Goal: Task Accomplishment & Management: Manage account settings

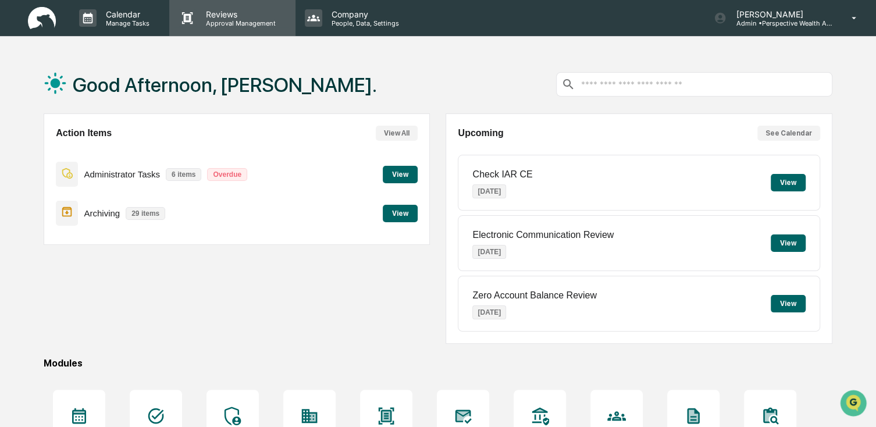
click at [253, 16] on p "Reviews" at bounding box center [239, 14] width 85 height 10
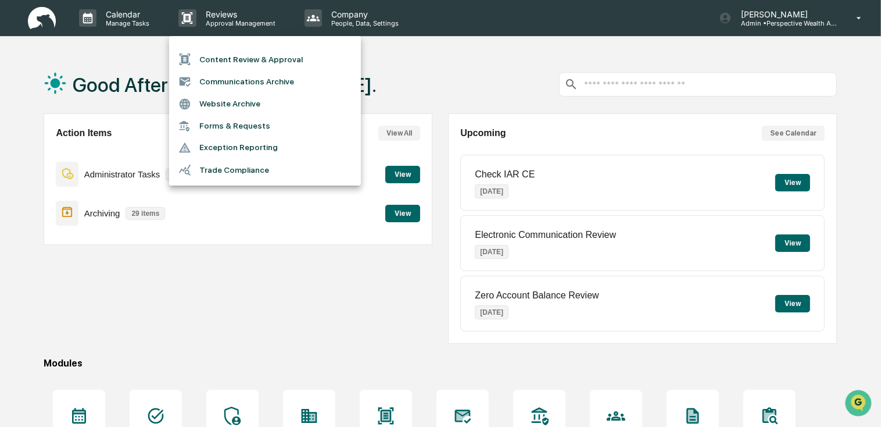
click at [283, 61] on li "Content Review & Approval" at bounding box center [265, 59] width 192 height 22
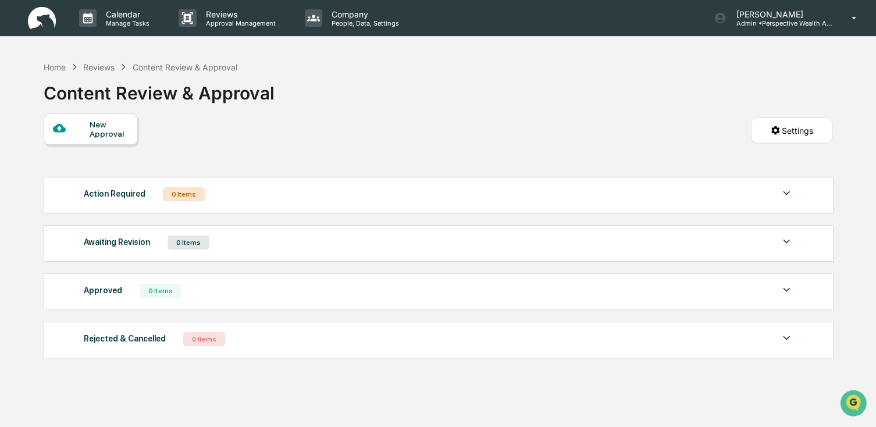
click at [108, 127] on div "New Approval" at bounding box center [109, 129] width 39 height 19
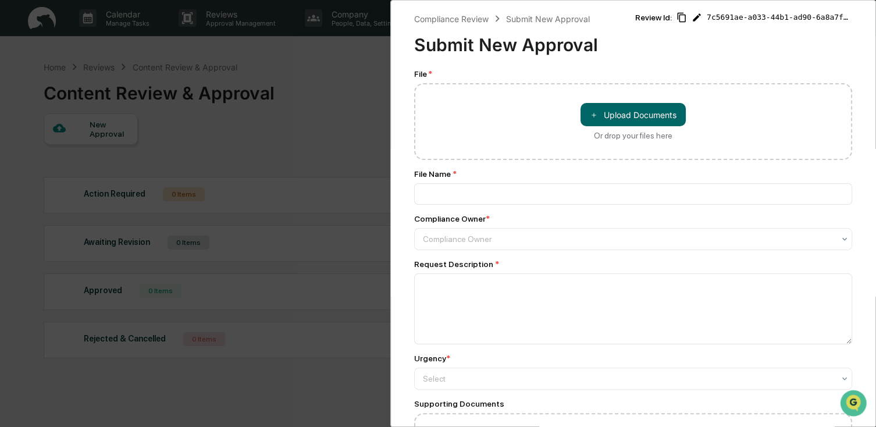
click at [340, 62] on div "Compliance Review Submit New Approval Submit New Approval Review Id: 7c5691ae-a…" at bounding box center [438, 213] width 876 height 427
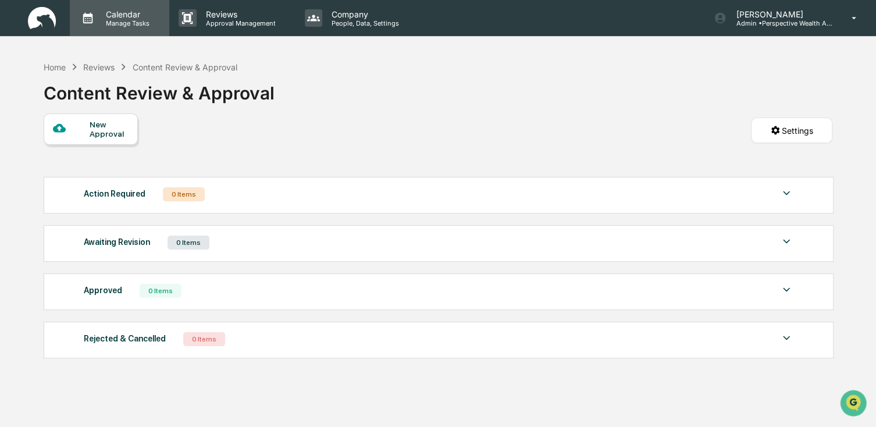
click at [123, 16] on p "Calendar" at bounding box center [126, 14] width 59 height 10
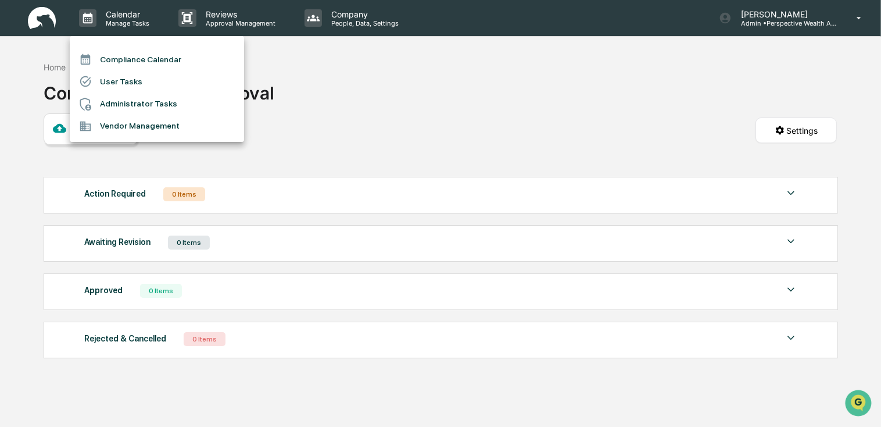
click at [477, 77] on div at bounding box center [440, 213] width 881 height 427
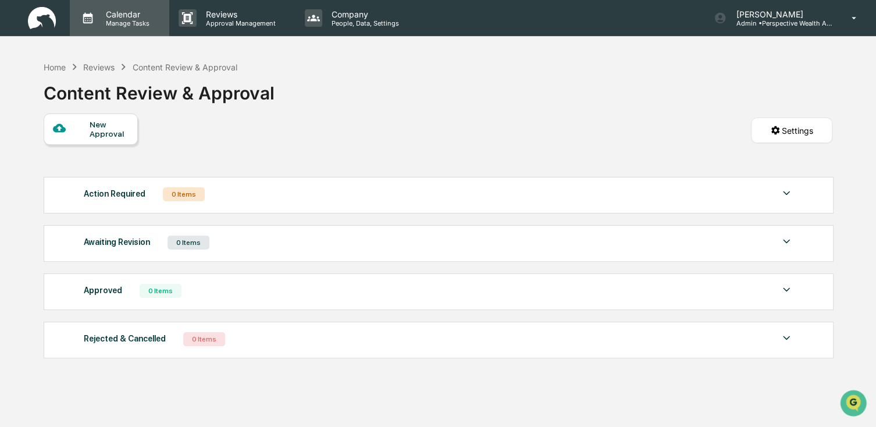
click at [128, 22] on p "Manage Tasks" at bounding box center [126, 23] width 59 height 8
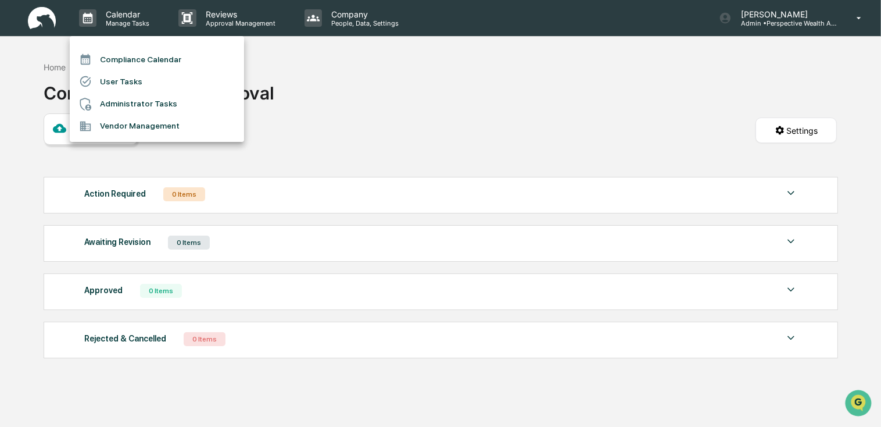
click at [129, 24] on div at bounding box center [440, 213] width 881 height 427
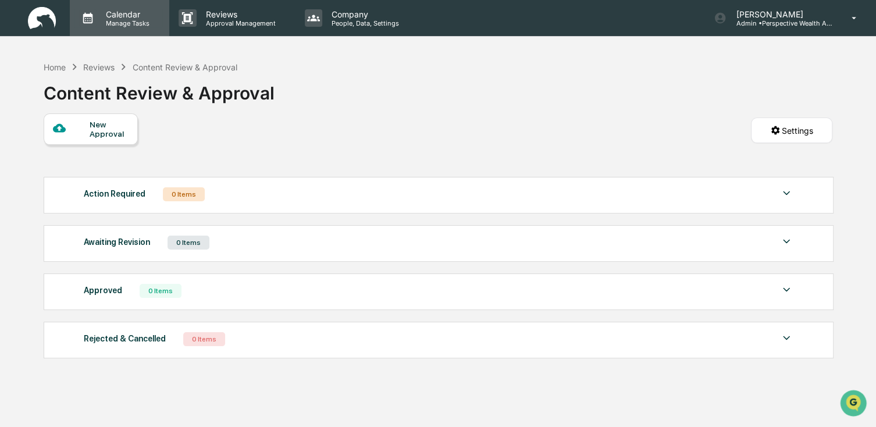
click at [101, 17] on p "Calendar" at bounding box center [126, 14] width 59 height 10
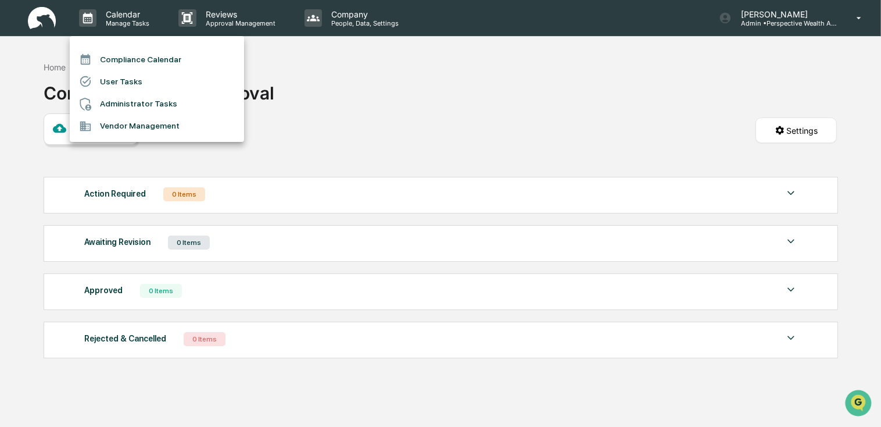
click at [114, 49] on li "Compliance Calendar" at bounding box center [157, 59] width 174 height 22
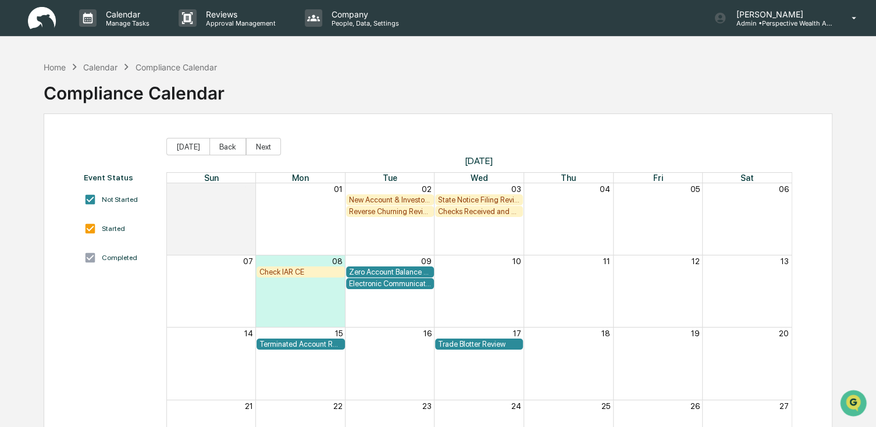
click at [55, 17] on img at bounding box center [42, 18] width 28 height 23
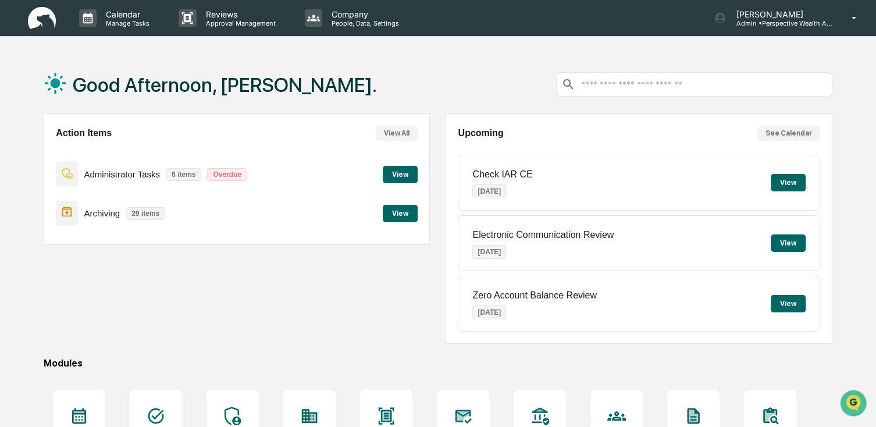
click at [396, 172] on button "View" at bounding box center [400, 174] width 35 height 17
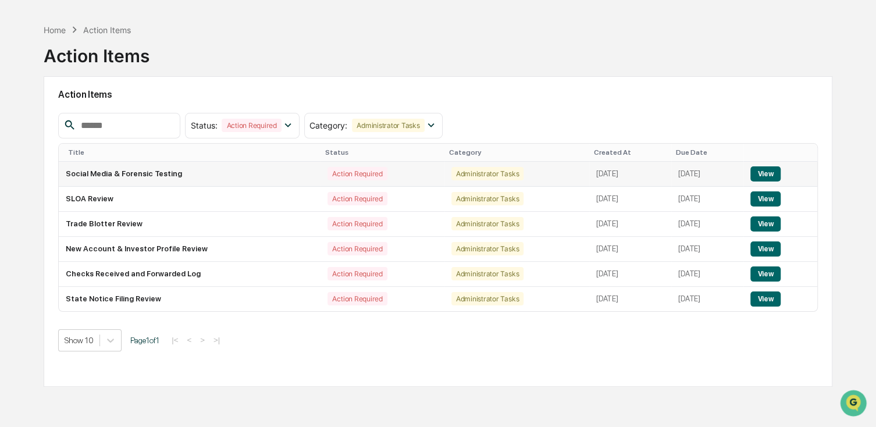
scroll to position [55, 0]
